Goal: Check status: Check status

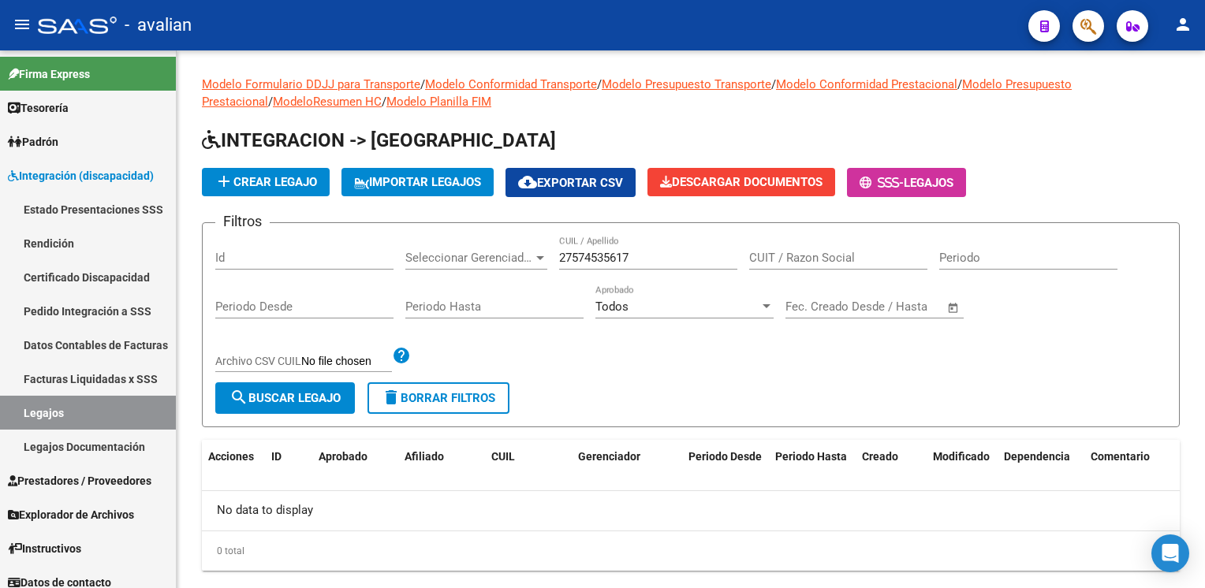
scroll to position [31, 0]
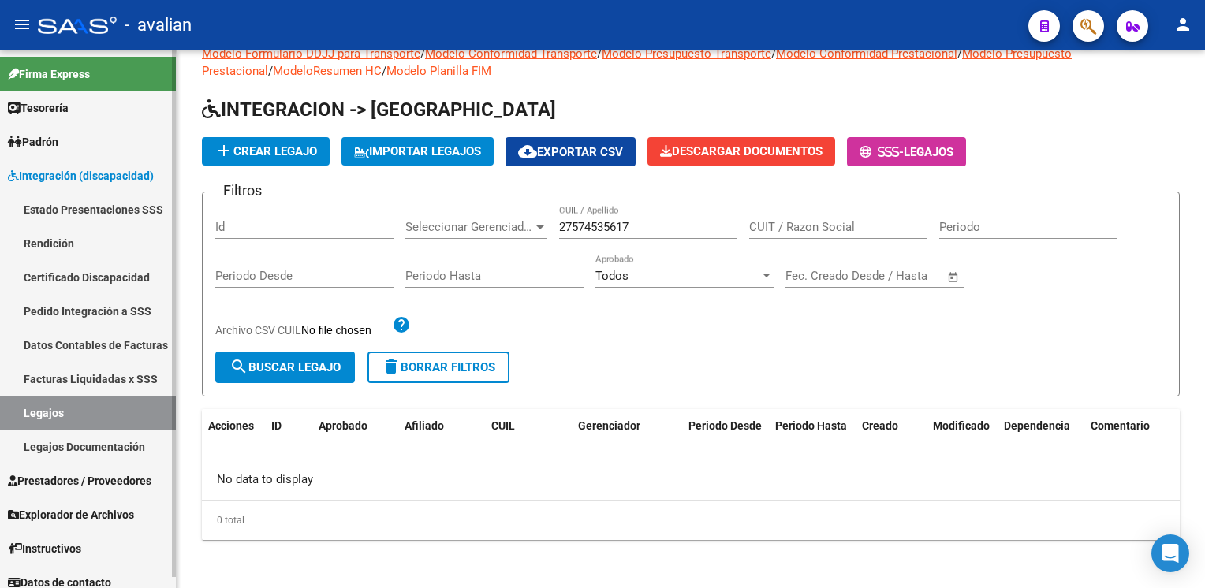
click at [123, 410] on link "Legajos" at bounding box center [88, 413] width 176 height 34
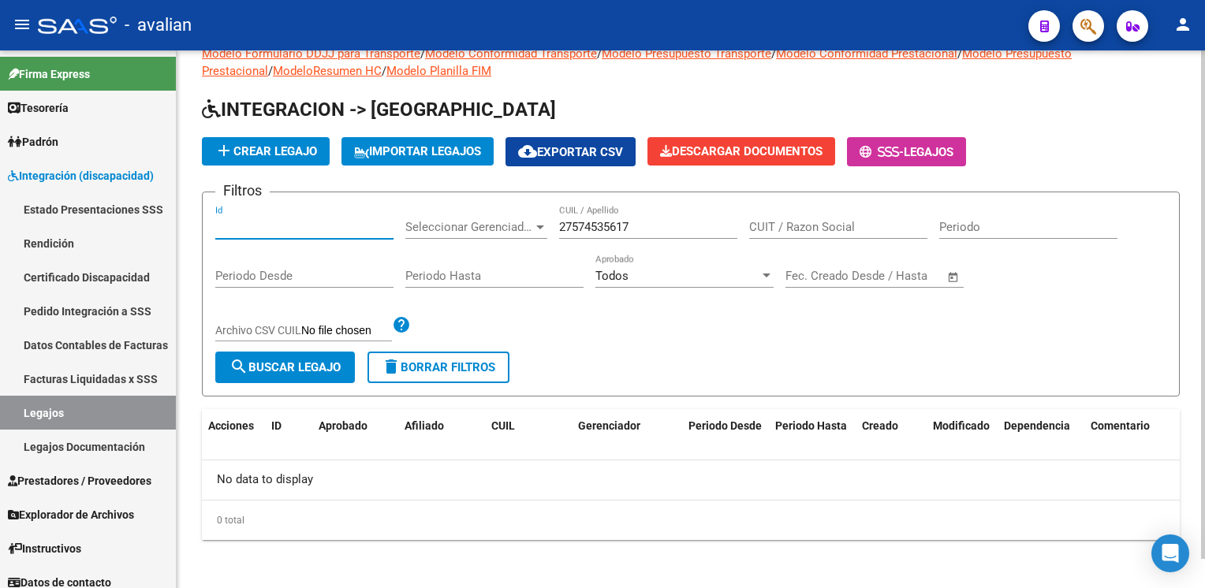
click at [312, 229] on input "Id" at bounding box center [304, 227] width 178 height 14
paste input "0495015654"
type input "20495015654"
click at [281, 360] on span "search Buscar Legajo" at bounding box center [284, 367] width 111 height 14
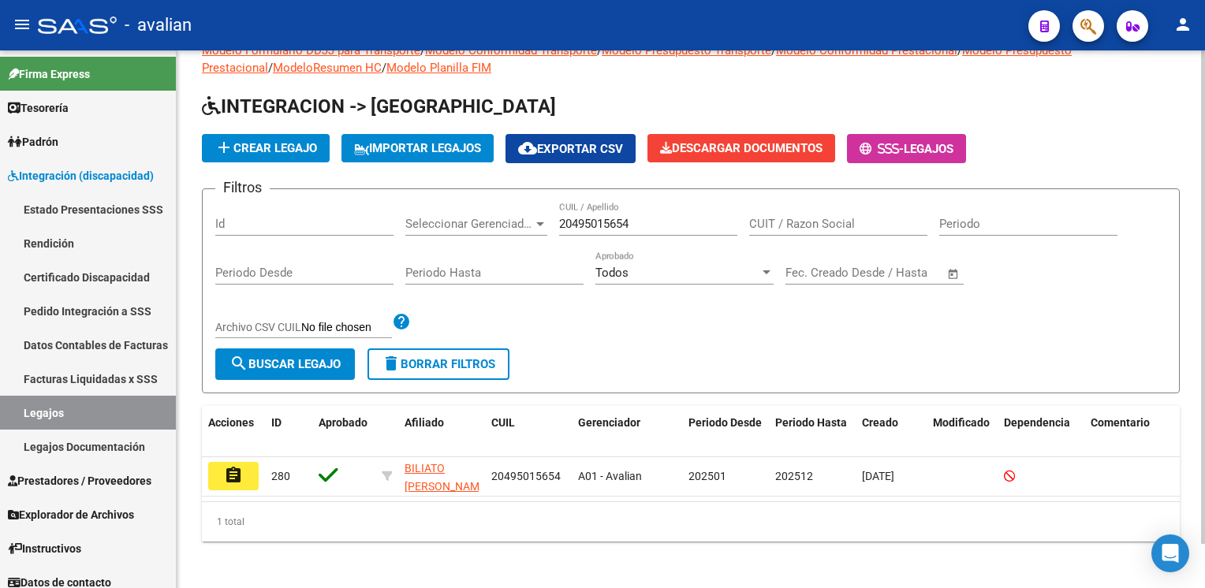
scroll to position [47, 0]
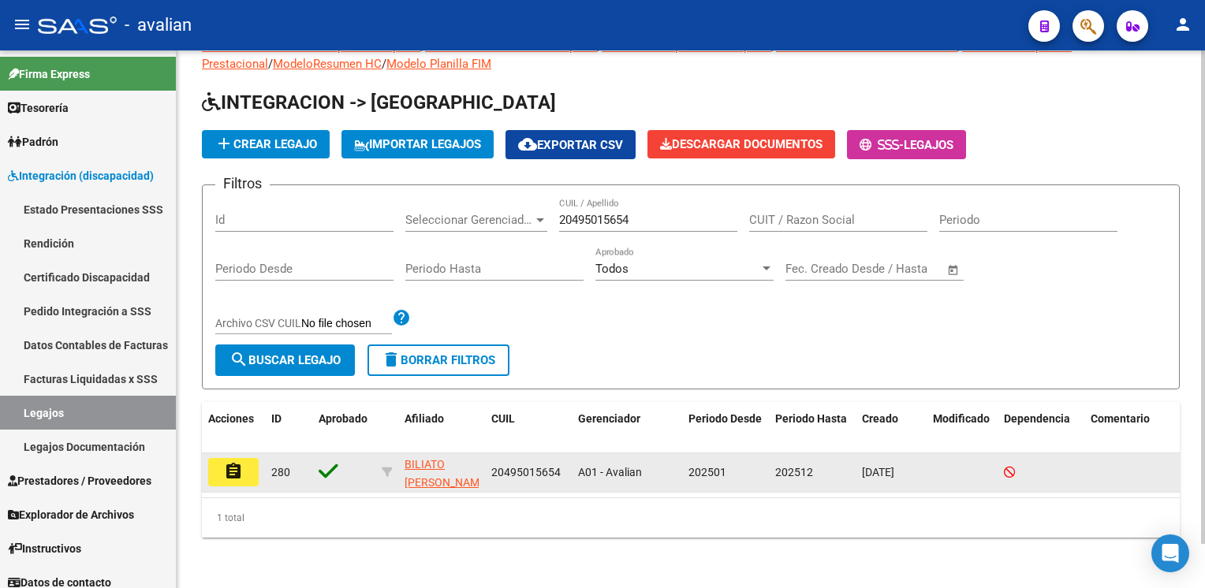
click at [244, 458] on button "assignment" at bounding box center [233, 472] width 50 height 28
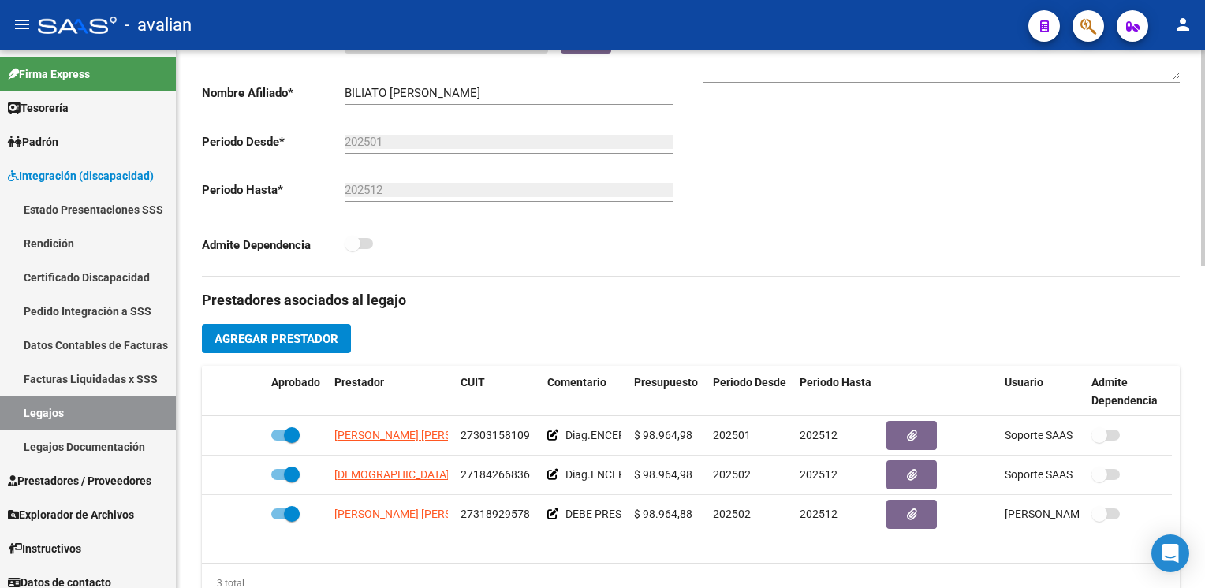
scroll to position [394, 0]
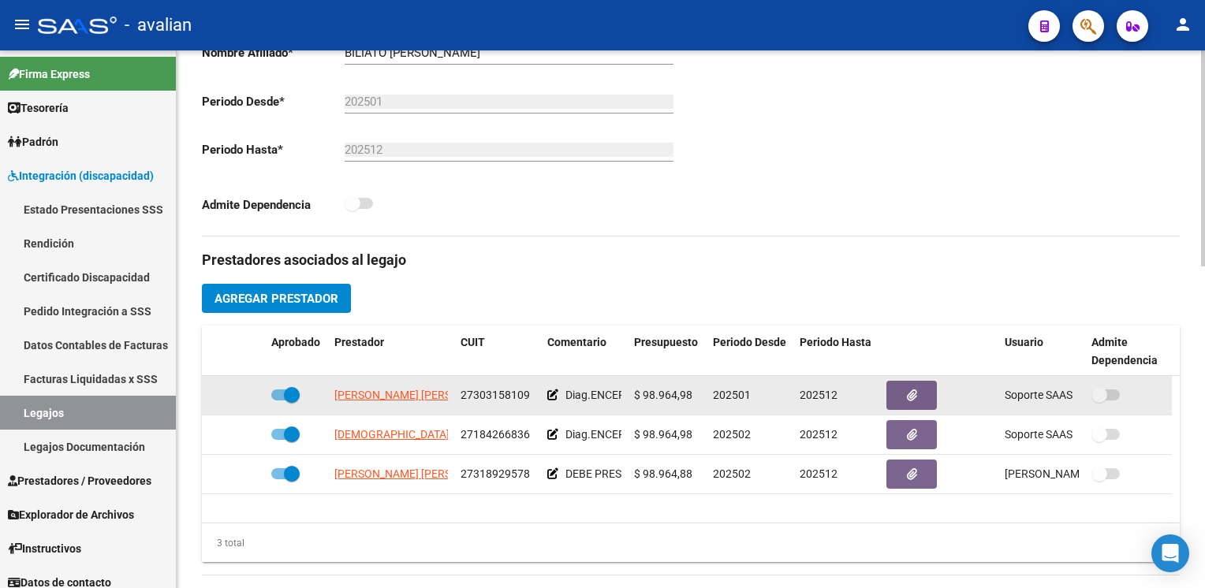
click at [508, 394] on span "27303158109" at bounding box center [494, 395] width 69 height 13
copy span "27303158109"
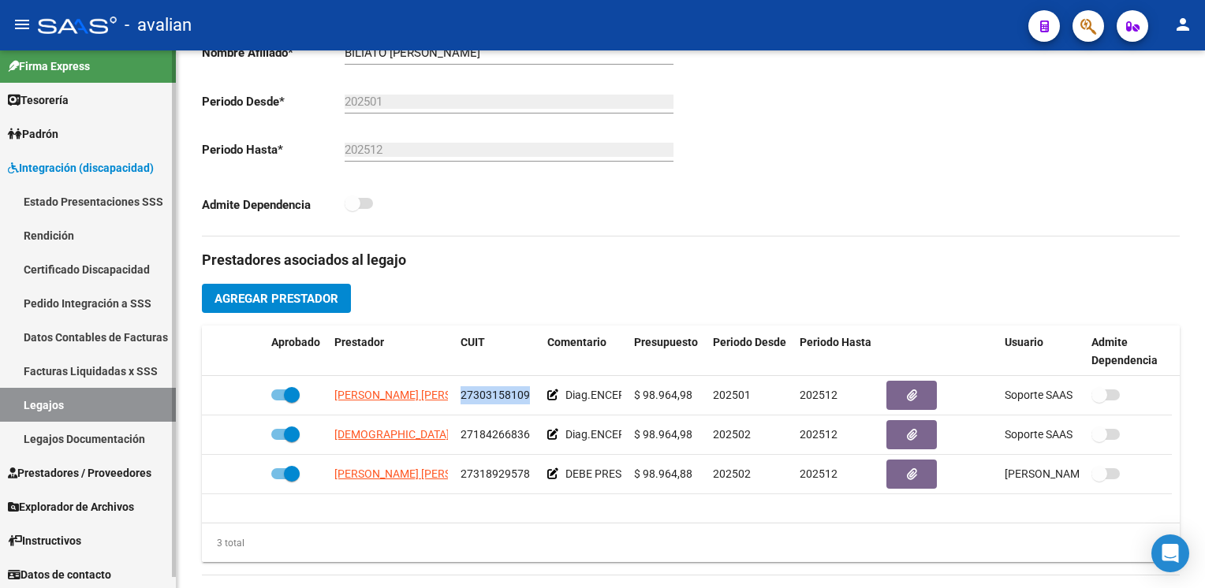
scroll to position [10, 0]
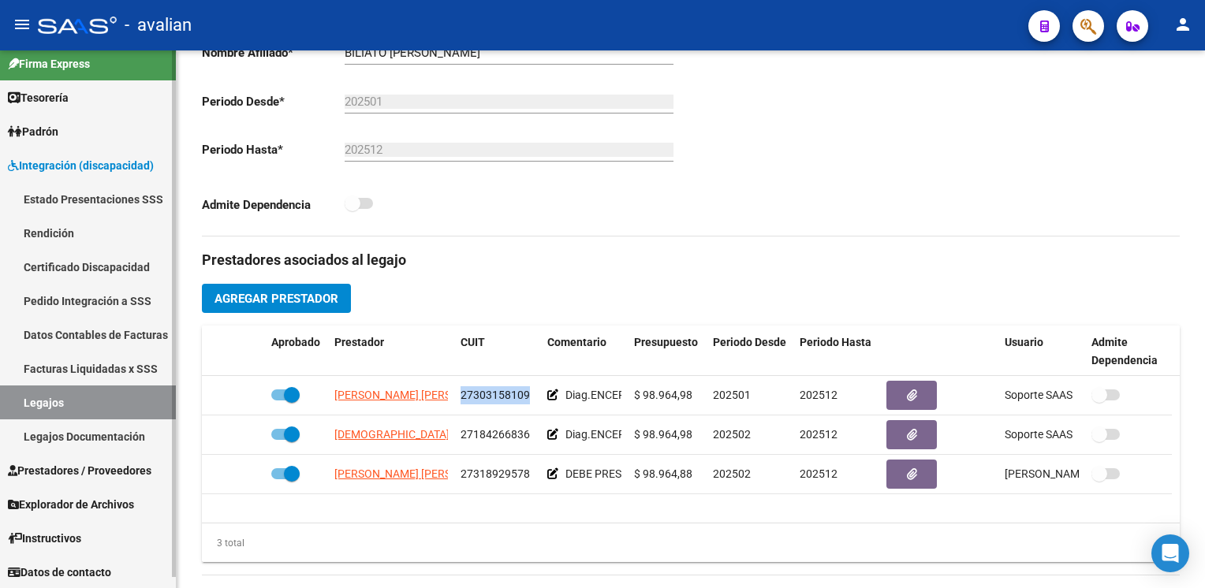
click at [107, 505] on span "Explorador de Archivos" at bounding box center [71, 504] width 126 height 17
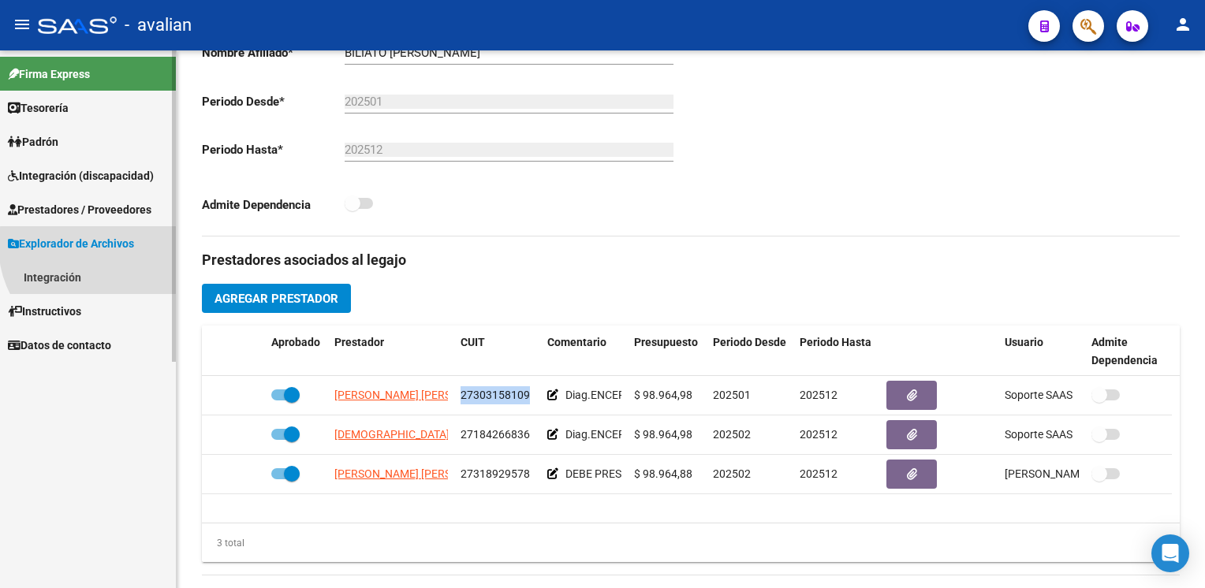
scroll to position [0, 0]
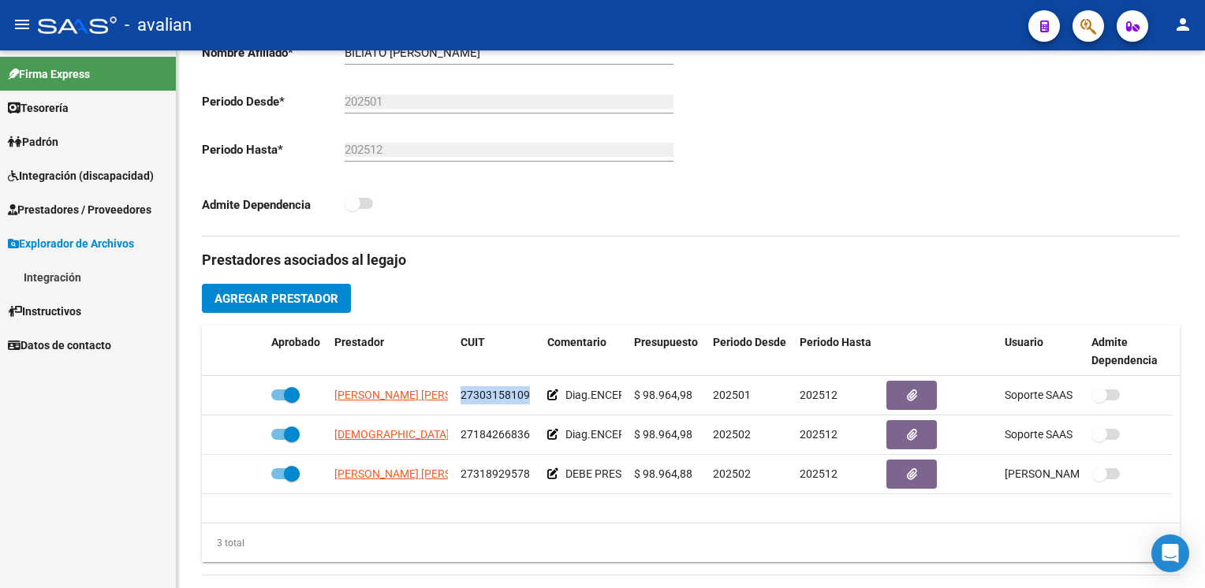
click at [69, 282] on link "Integración" at bounding box center [88, 277] width 176 height 34
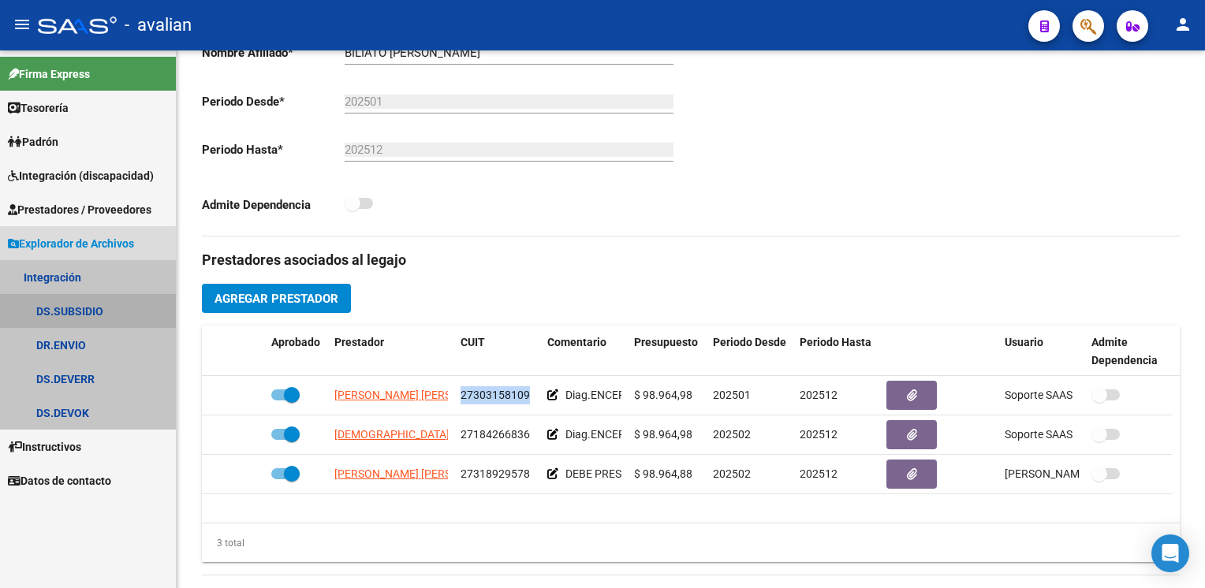
click at [84, 310] on link "DS.SUBSIDIO" at bounding box center [88, 311] width 176 height 34
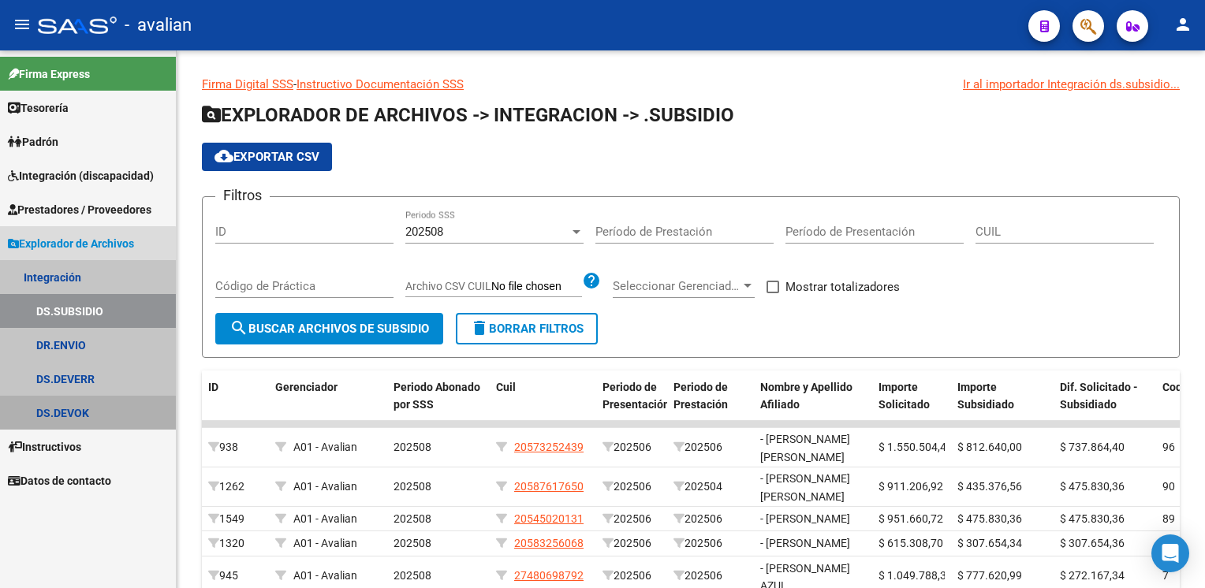
click at [76, 417] on link "DS.DEVOK" at bounding box center [88, 413] width 176 height 34
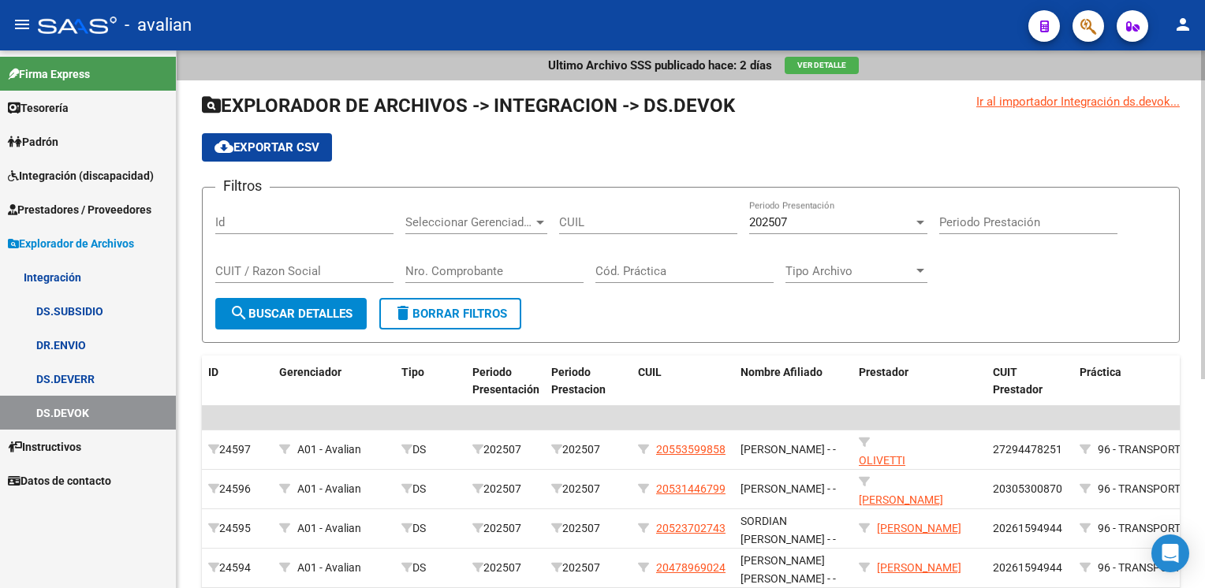
click at [418, 266] on input "Nro. Comprobante" at bounding box center [494, 271] width 178 height 14
click at [319, 216] on input "Id" at bounding box center [304, 222] width 178 height 14
click at [778, 225] on span "202507" at bounding box center [768, 222] width 38 height 14
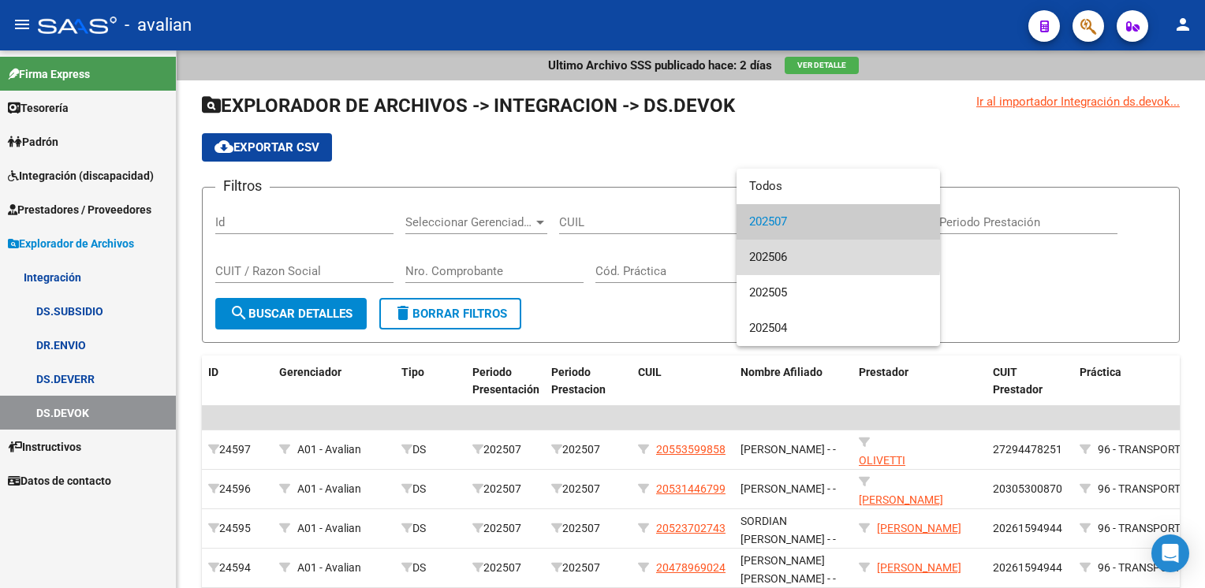
click at [778, 255] on span "202506" at bounding box center [838, 257] width 178 height 35
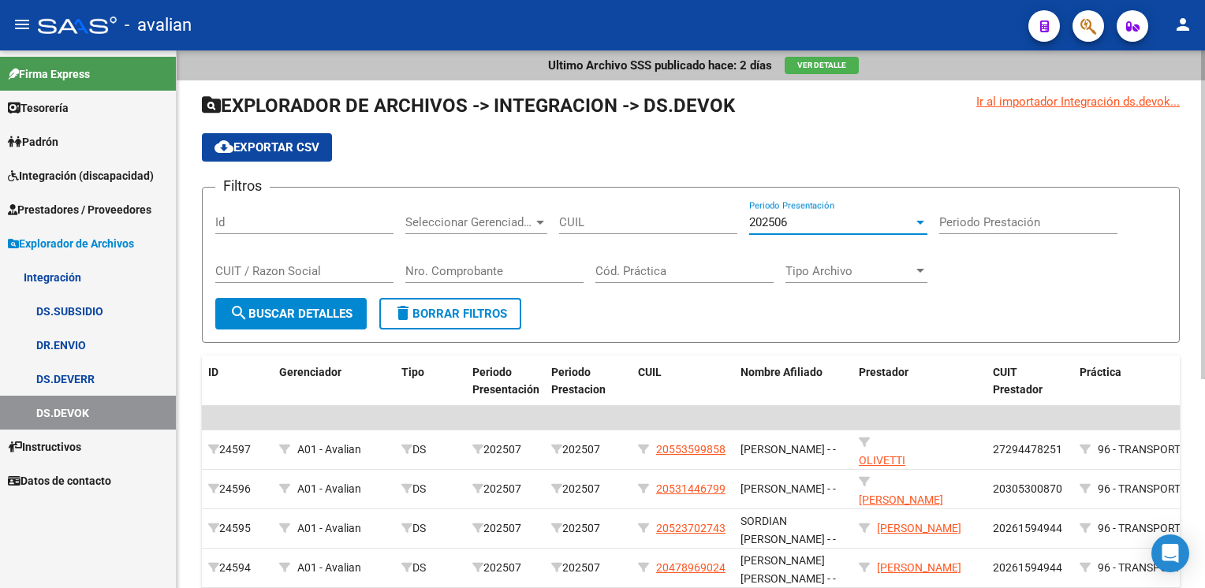
click at [295, 273] on input "CUIT / Razon Social" at bounding box center [304, 271] width 178 height 14
paste input "20392235419"
type input "20392235419"
type input "93"
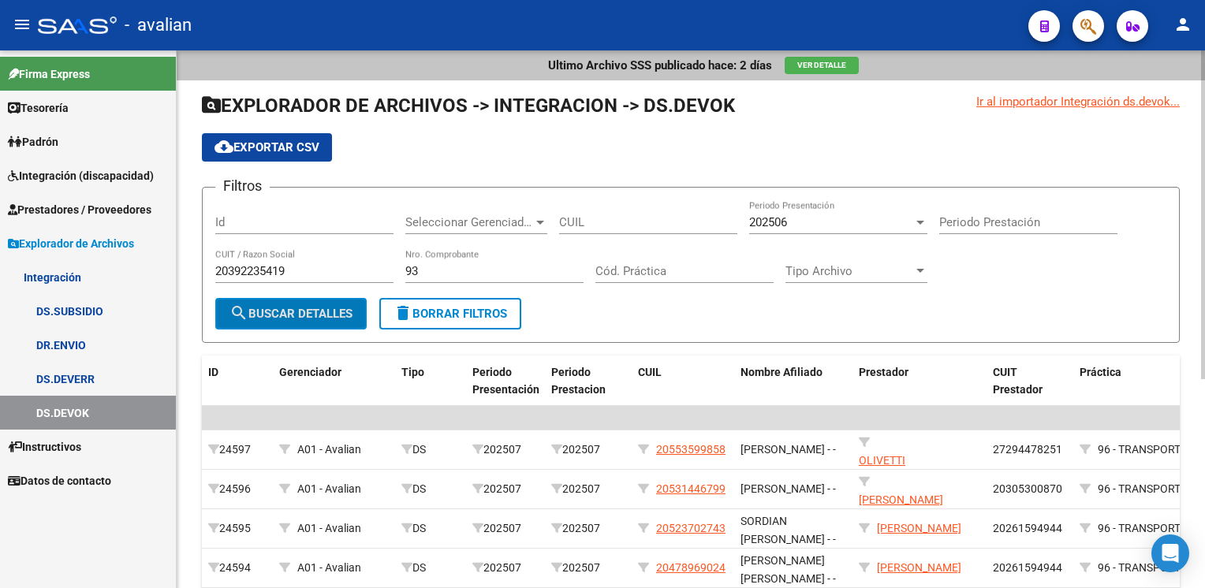
click at [337, 309] on span "search Buscar Detalles" at bounding box center [290, 314] width 123 height 14
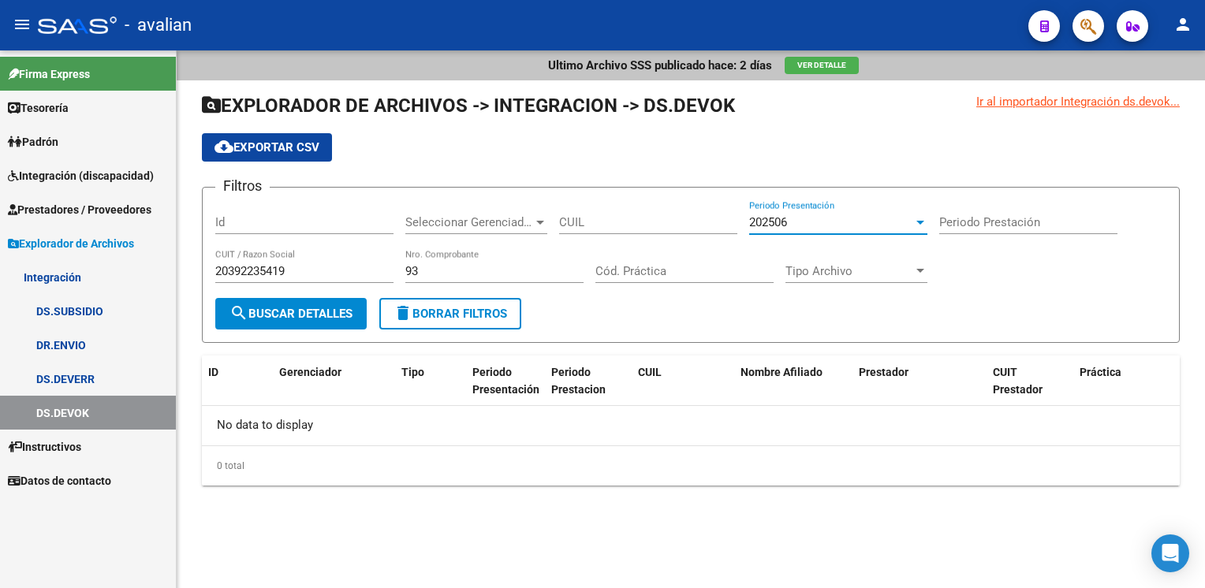
click at [888, 218] on div "202506" at bounding box center [831, 222] width 164 height 14
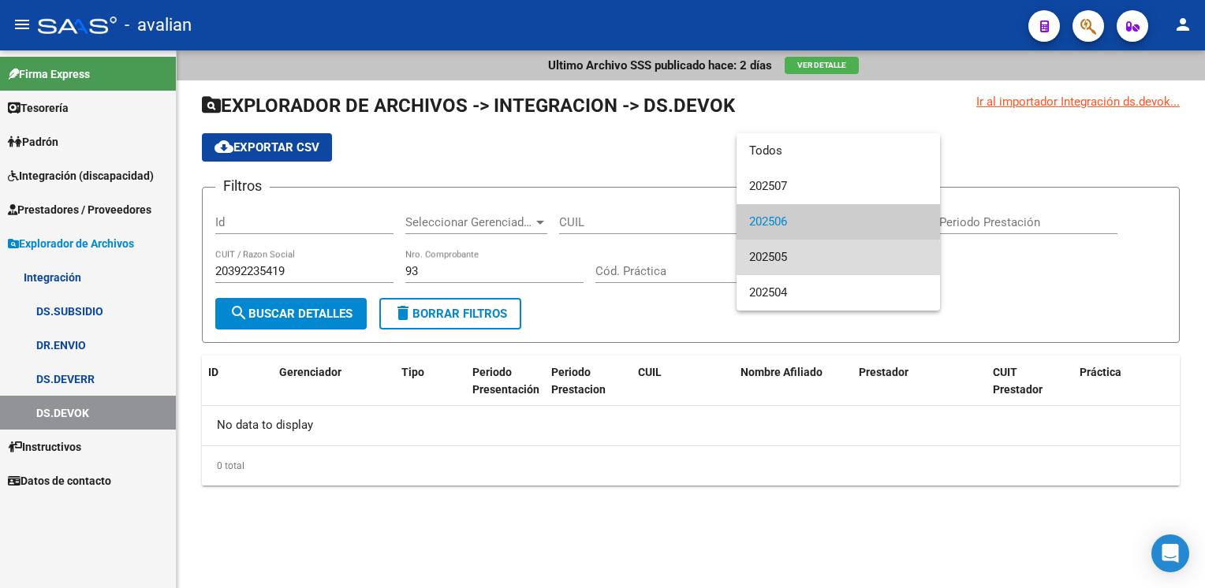
click at [792, 259] on span "202505" at bounding box center [838, 257] width 178 height 35
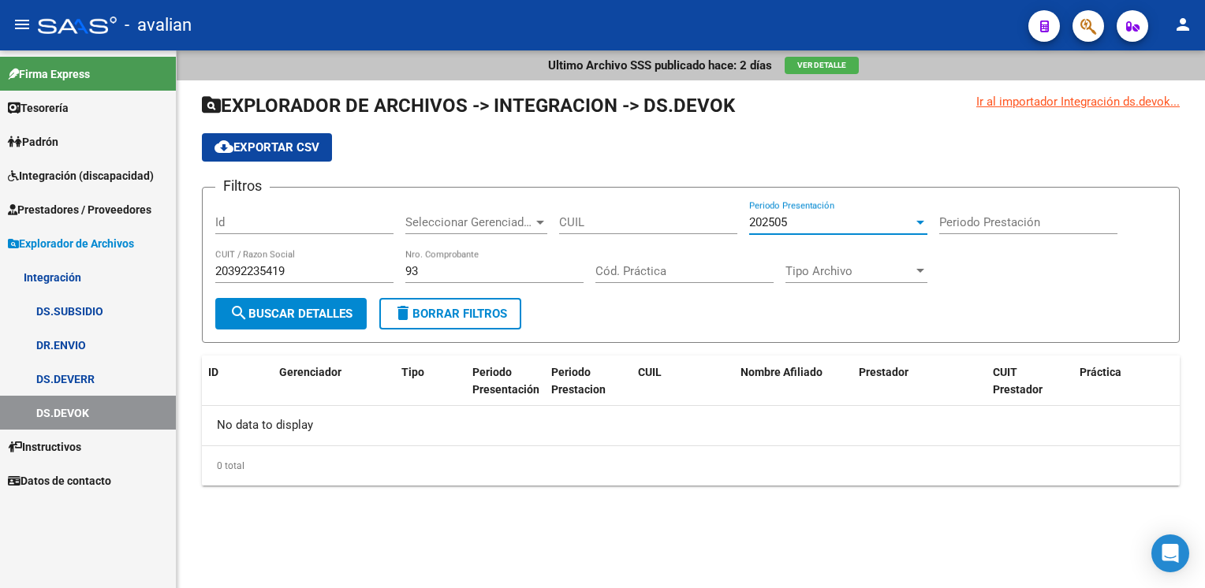
click at [106, 106] on link "Tesorería" at bounding box center [88, 108] width 176 height 34
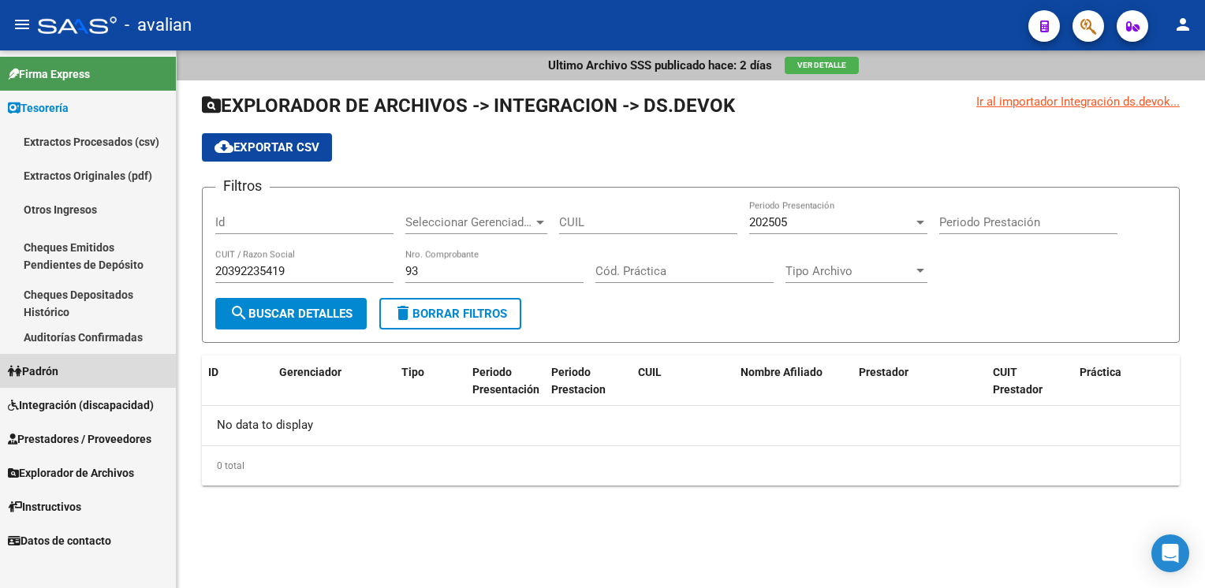
click at [35, 364] on span "Padrón" at bounding box center [33, 371] width 50 height 17
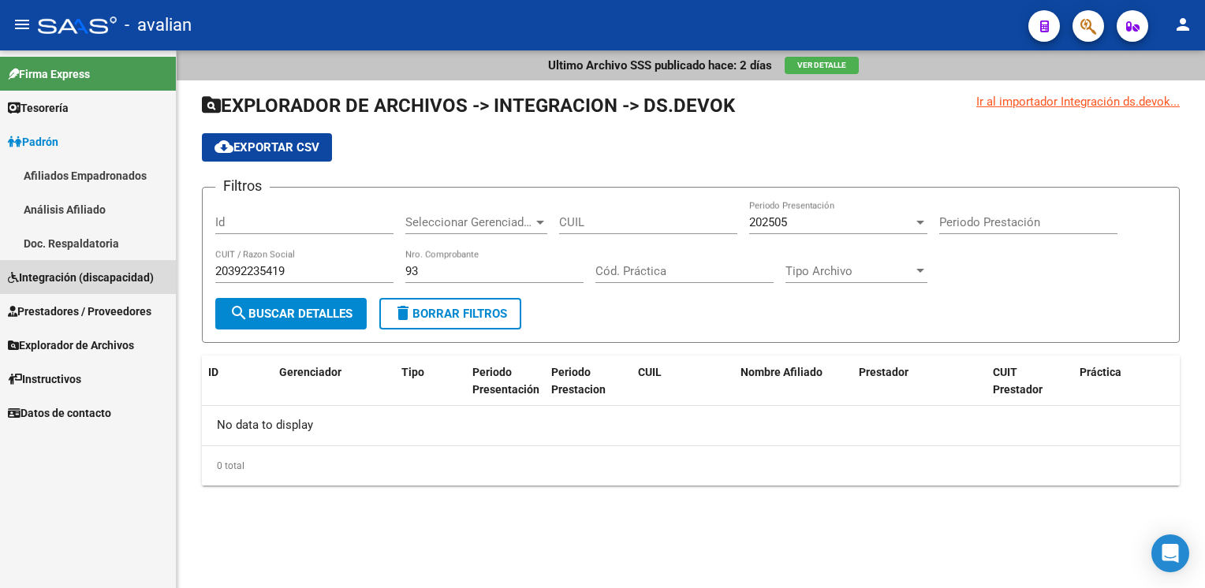
click at [57, 276] on span "Integración (discapacidad)" at bounding box center [81, 277] width 146 height 17
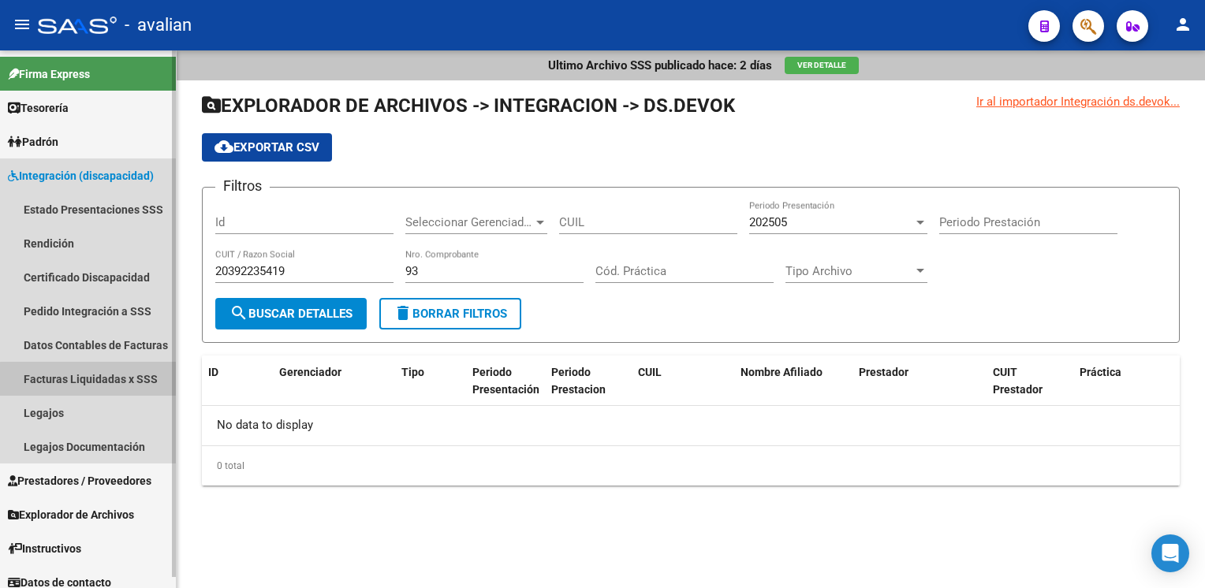
click at [89, 382] on link "Facturas Liquidadas x SSS" at bounding box center [88, 379] width 176 height 34
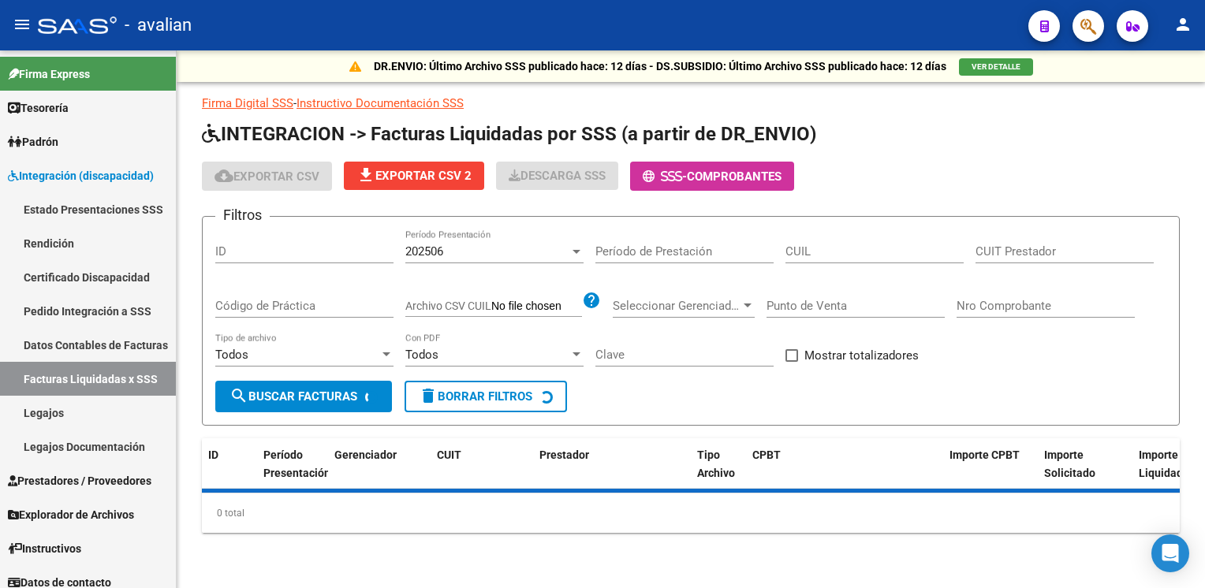
click at [252, 240] on div "ID" at bounding box center [304, 246] width 178 height 34
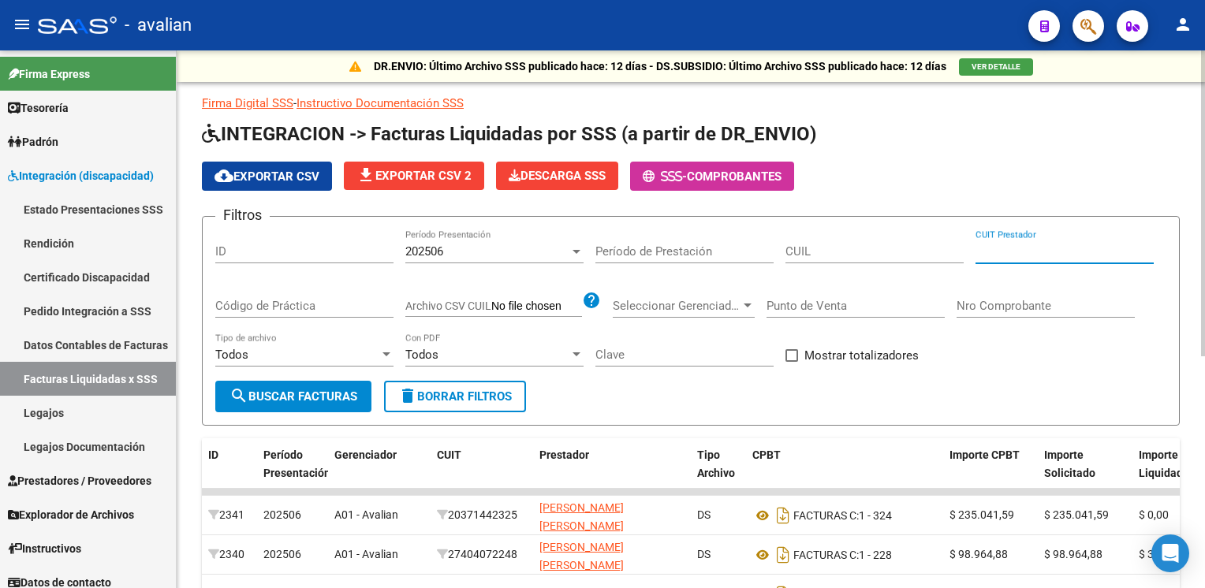
paste input "27-30315810-9"
type input "27-30315810-9"
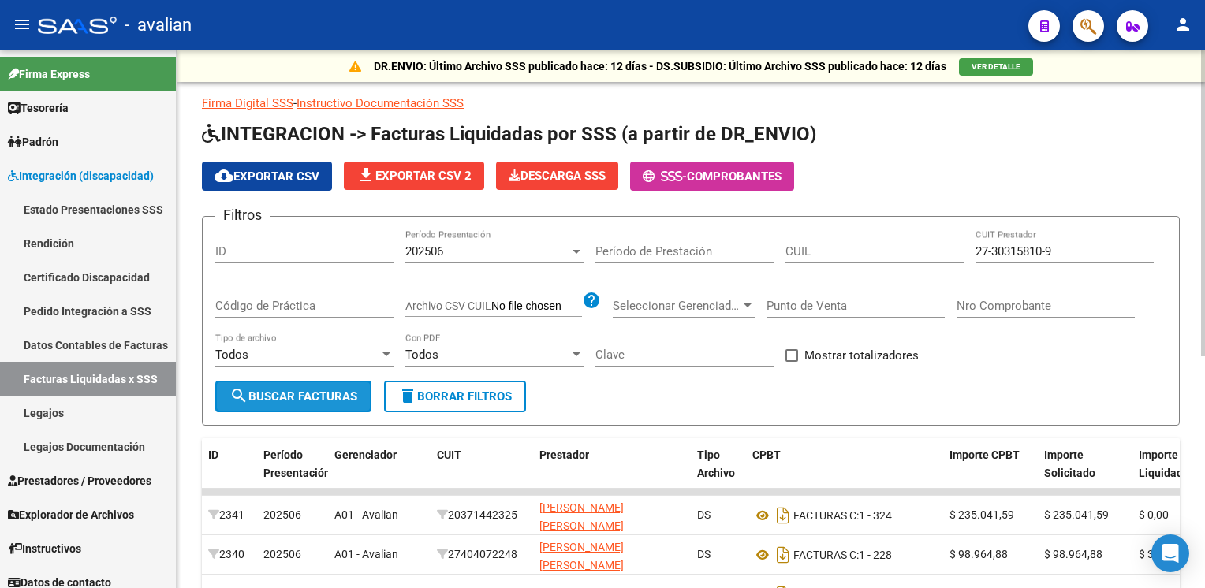
click at [341, 389] on span "search Buscar Facturas" at bounding box center [293, 396] width 128 height 14
